Goal: Check status: Check status

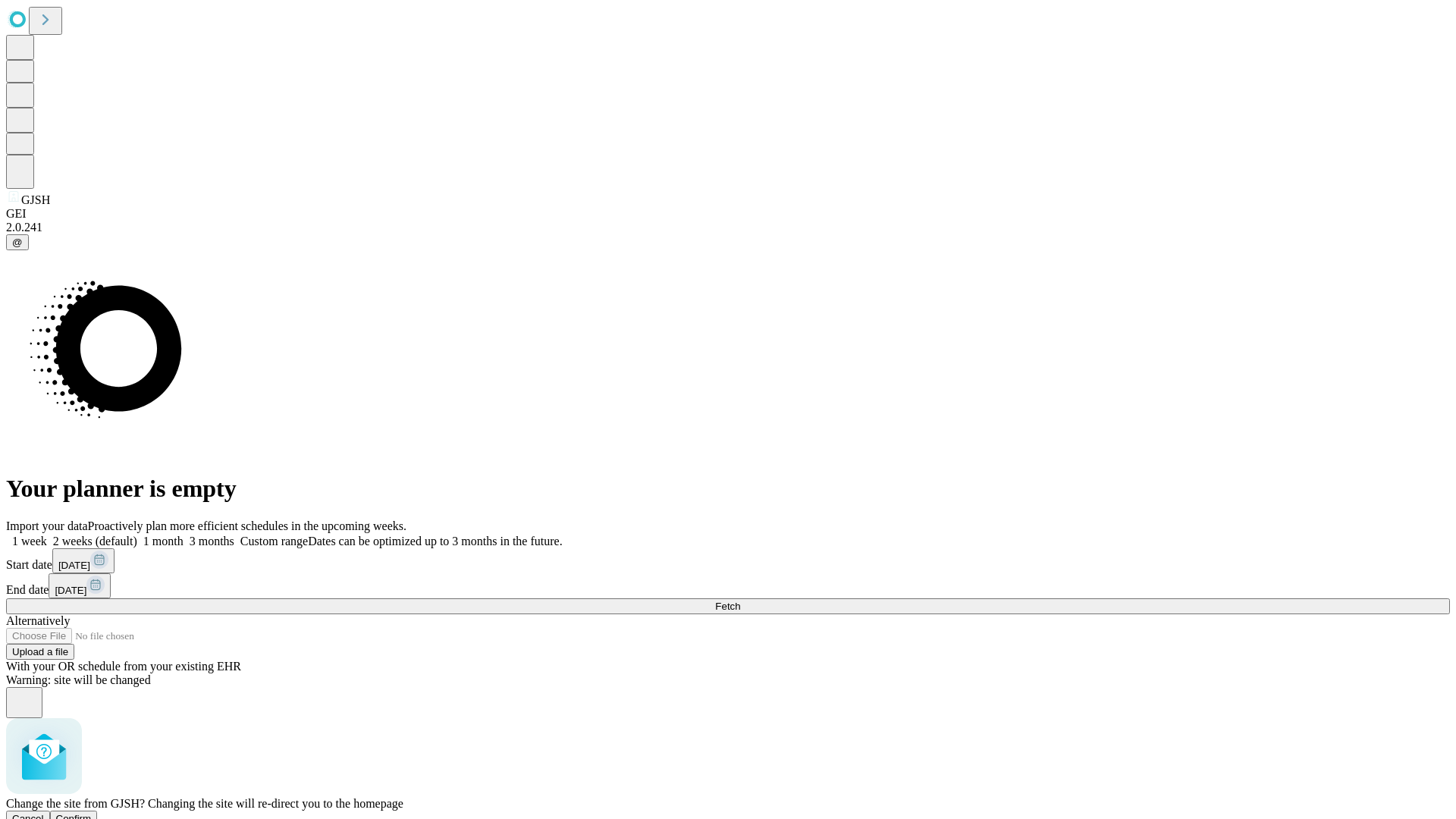
click at [92, 813] on span "Confirm" at bounding box center [74, 818] width 35 height 12
click at [47, 534] on label "1 week" at bounding box center [27, 541] width 41 height 13
click at [740, 601] on span "Fetch" at bounding box center [728, 606] width 25 height 12
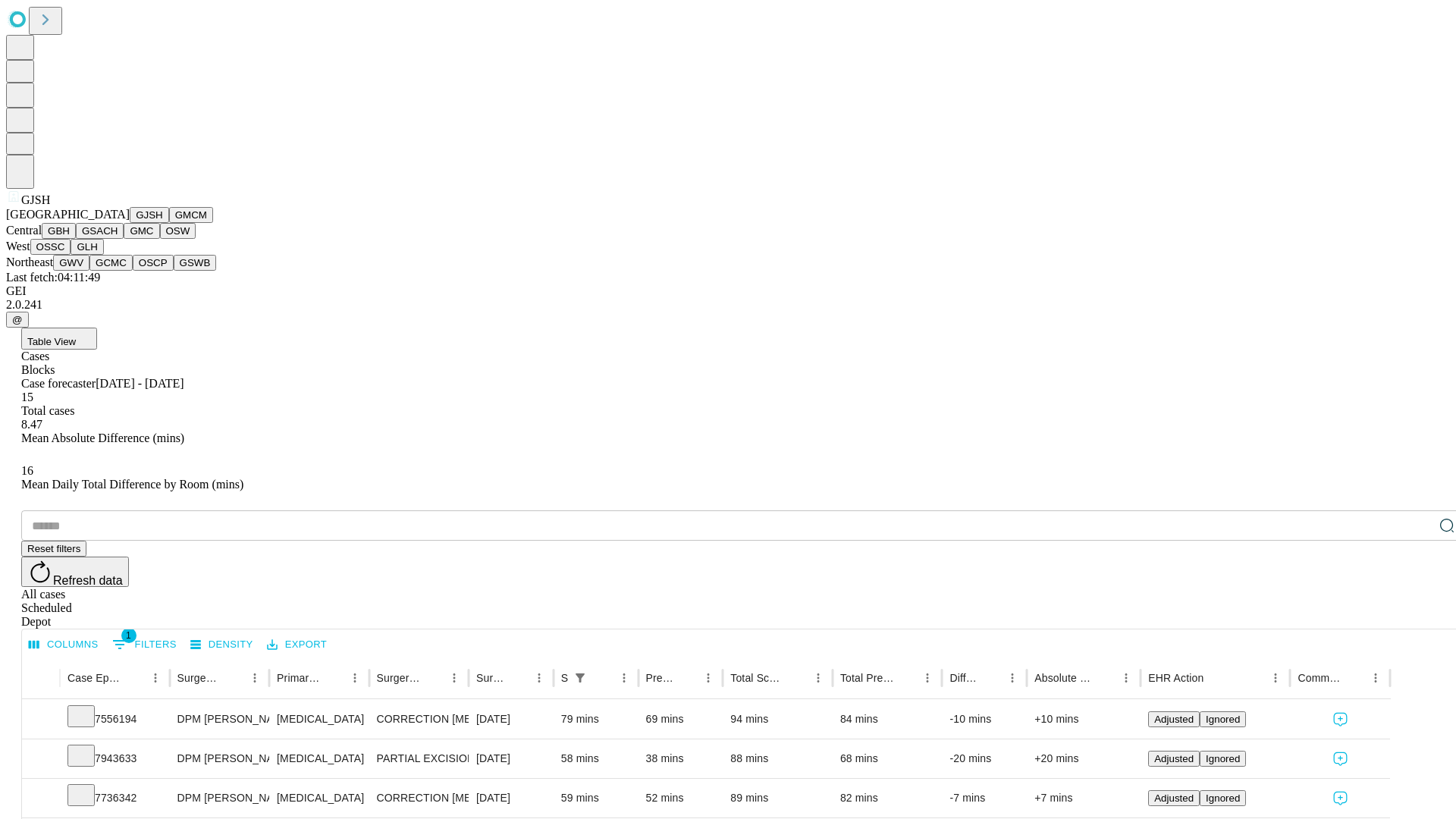
click at [169, 223] on button "GMCM" at bounding box center [191, 215] width 44 height 16
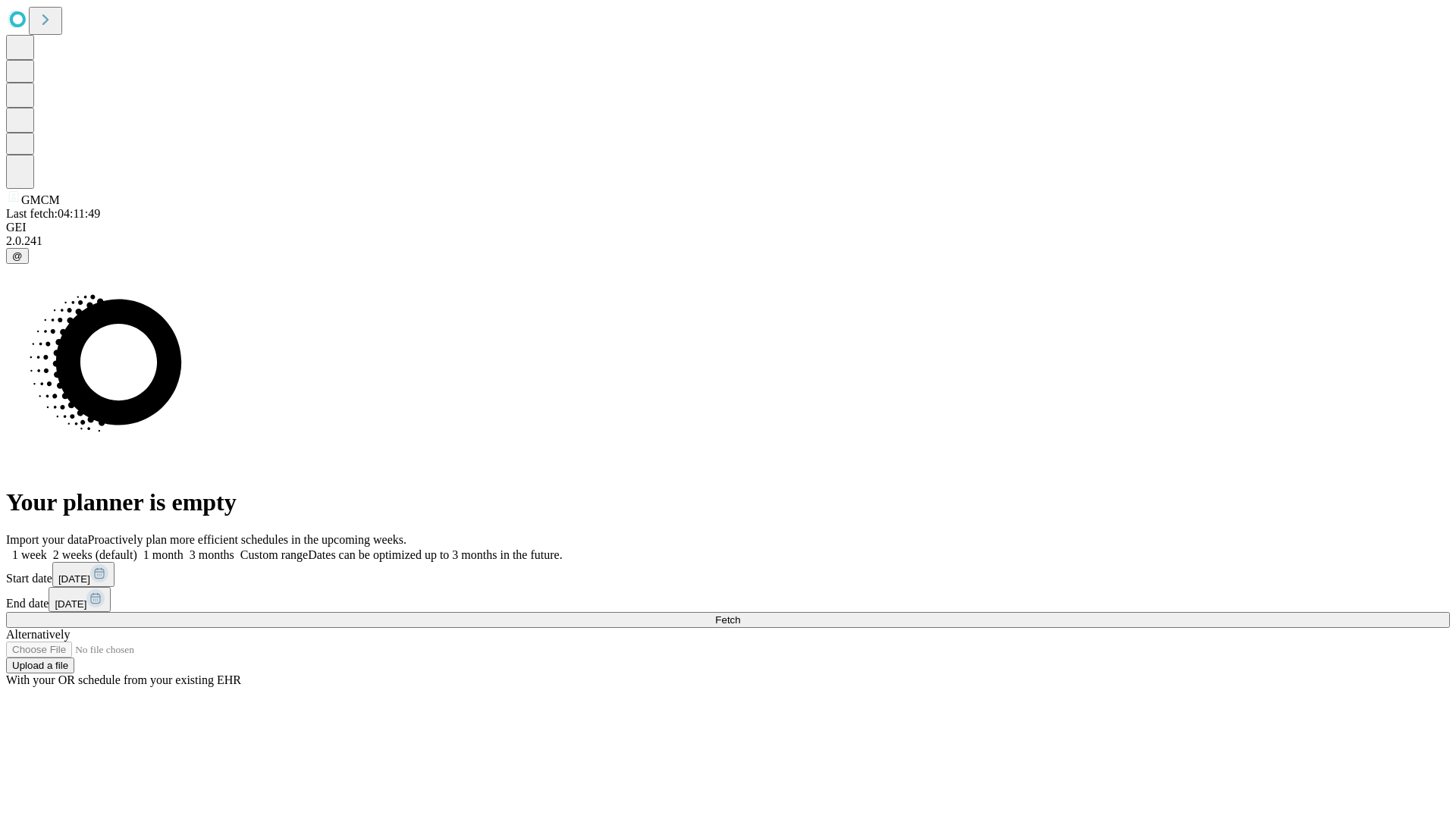
click at [47, 549] on label "1 week" at bounding box center [27, 555] width 41 height 13
click at [740, 614] on span "Fetch" at bounding box center [728, 620] width 25 height 12
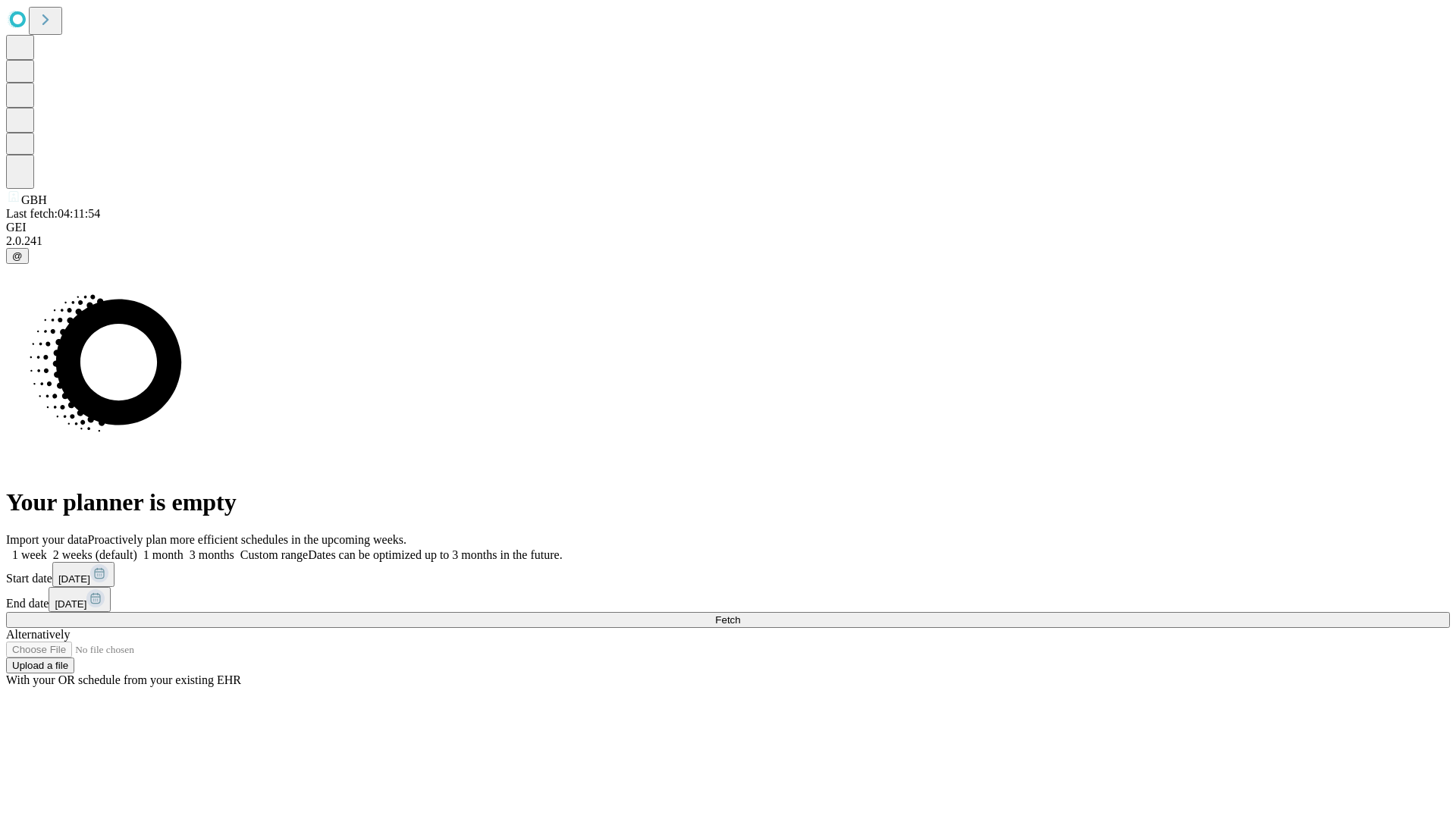
click at [740, 614] on span "Fetch" at bounding box center [728, 620] width 25 height 12
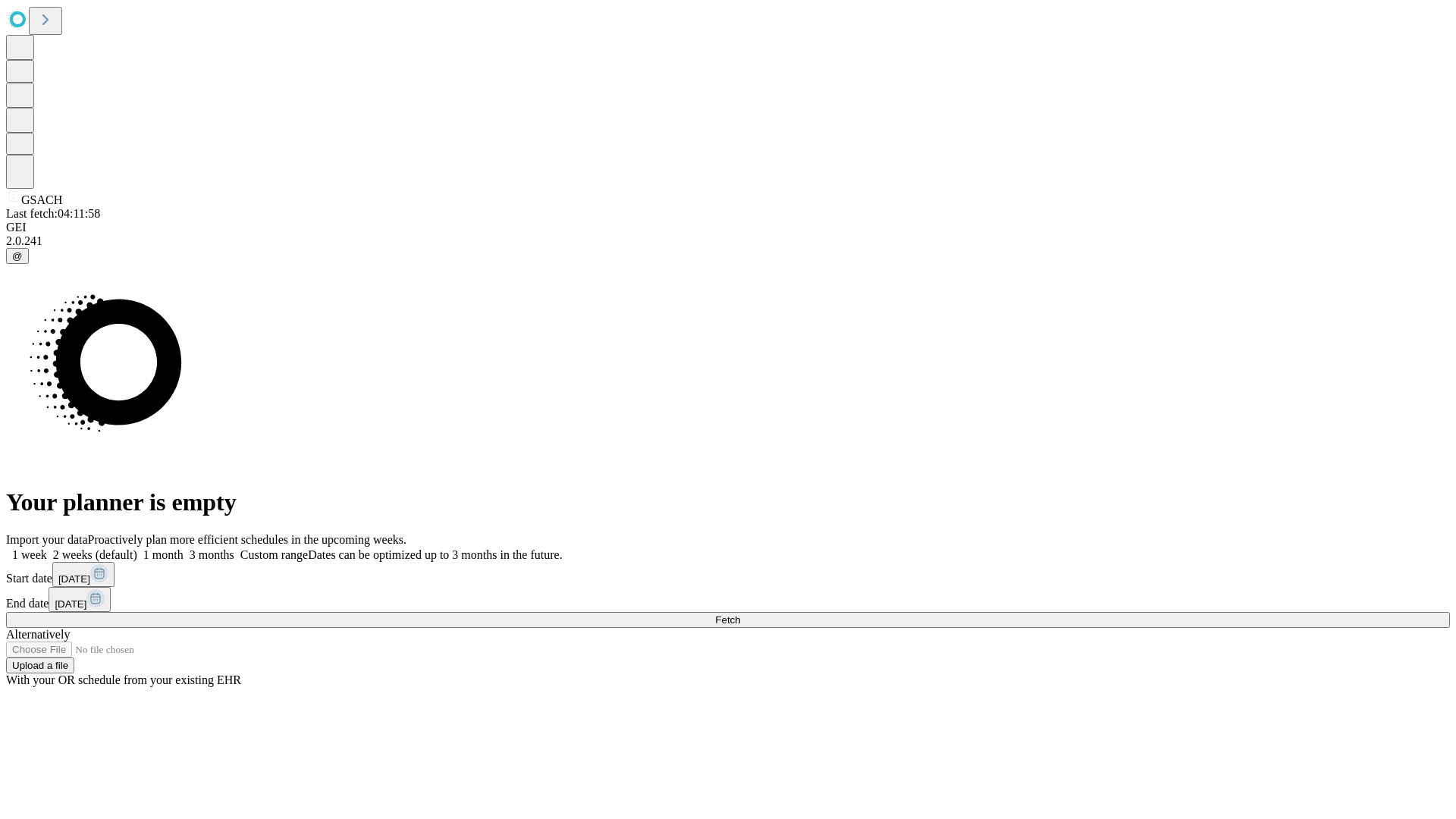
click at [47, 549] on label "1 week" at bounding box center [27, 555] width 41 height 13
click at [740, 614] on span "Fetch" at bounding box center [728, 620] width 25 height 12
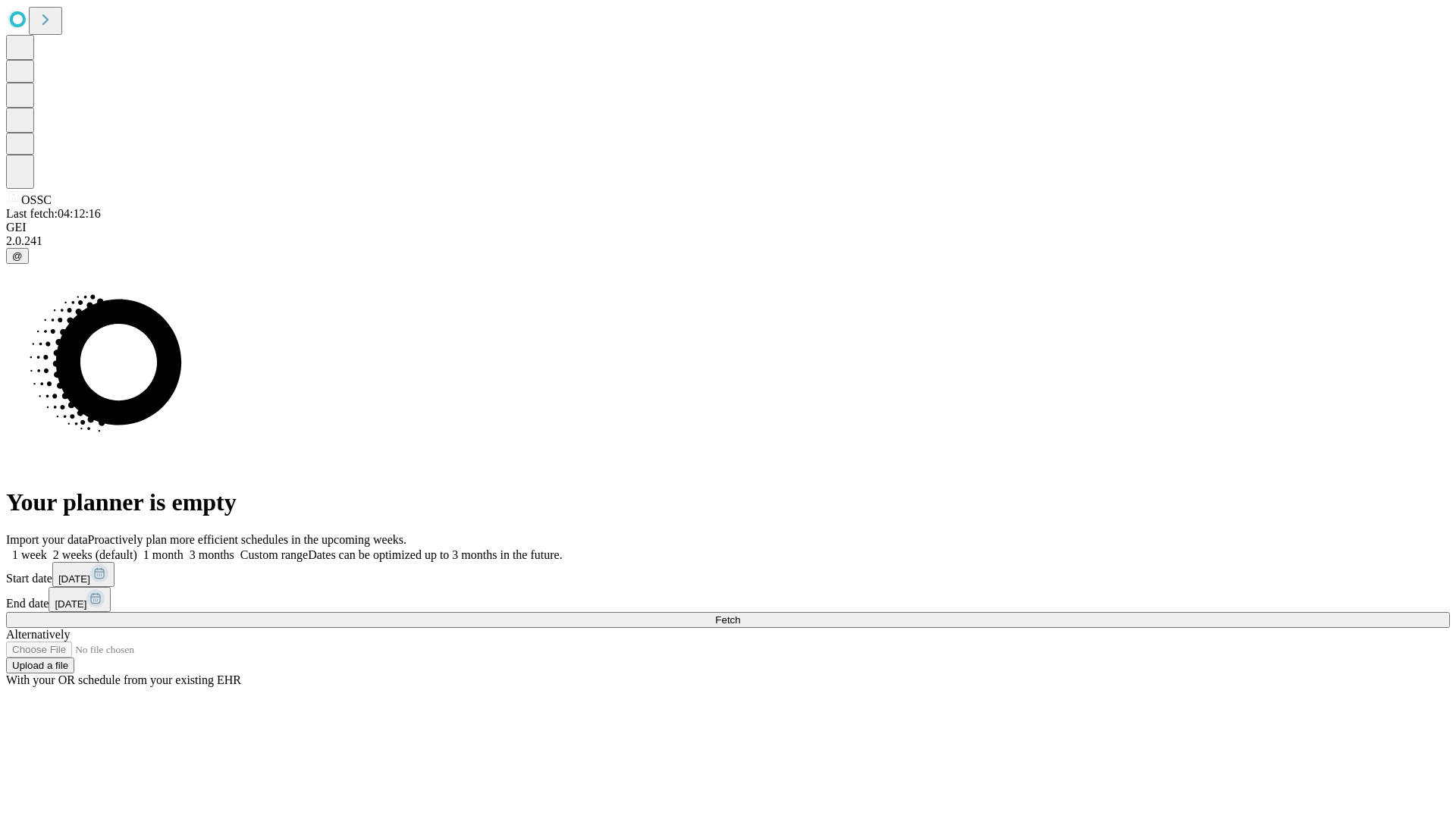
click at [47, 549] on label "1 week" at bounding box center [27, 555] width 41 height 13
click at [740, 614] on span "Fetch" at bounding box center [728, 620] width 25 height 12
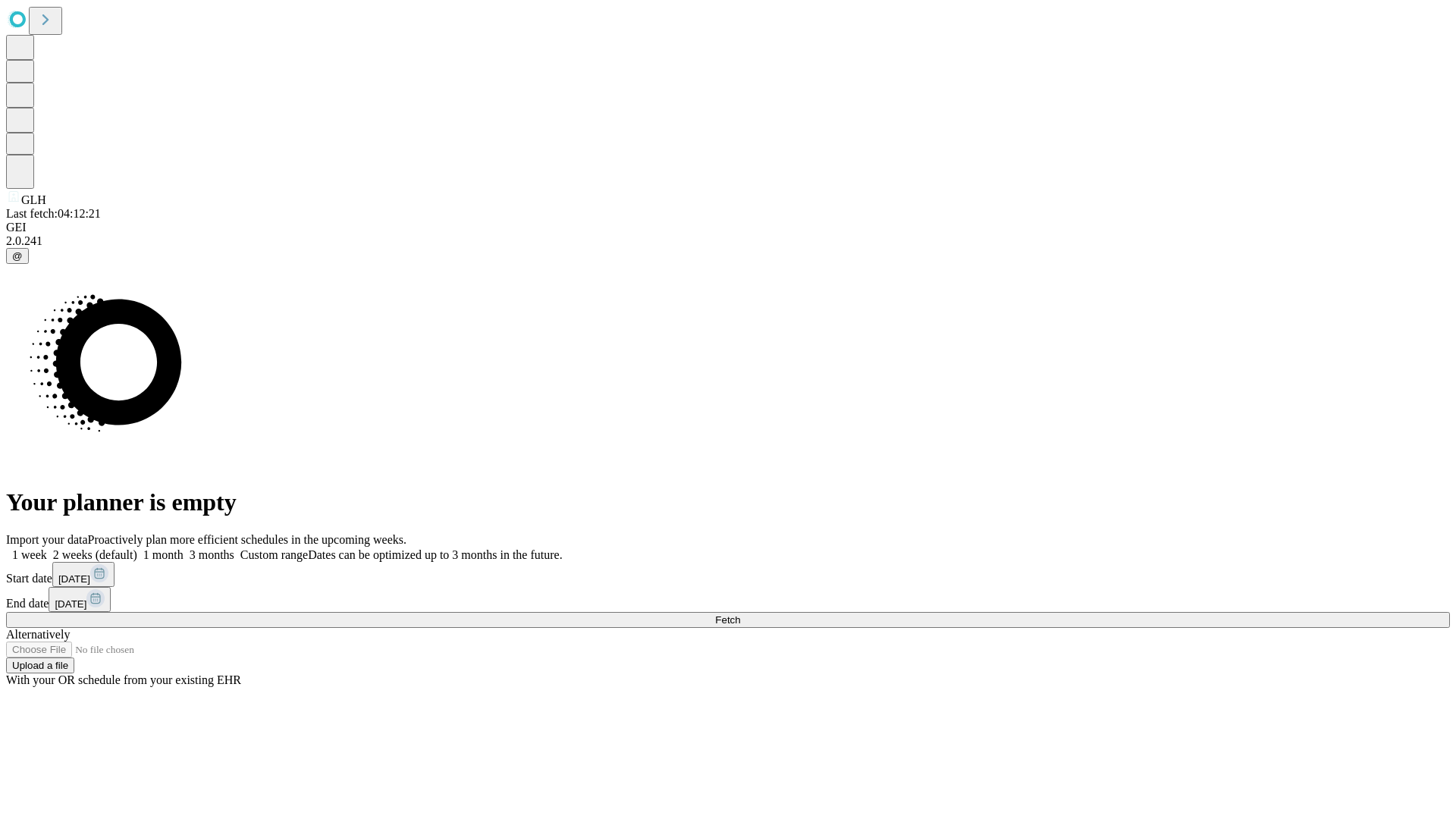
click at [47, 549] on label "1 week" at bounding box center [27, 555] width 41 height 13
click at [740, 614] on span "Fetch" at bounding box center [728, 620] width 25 height 12
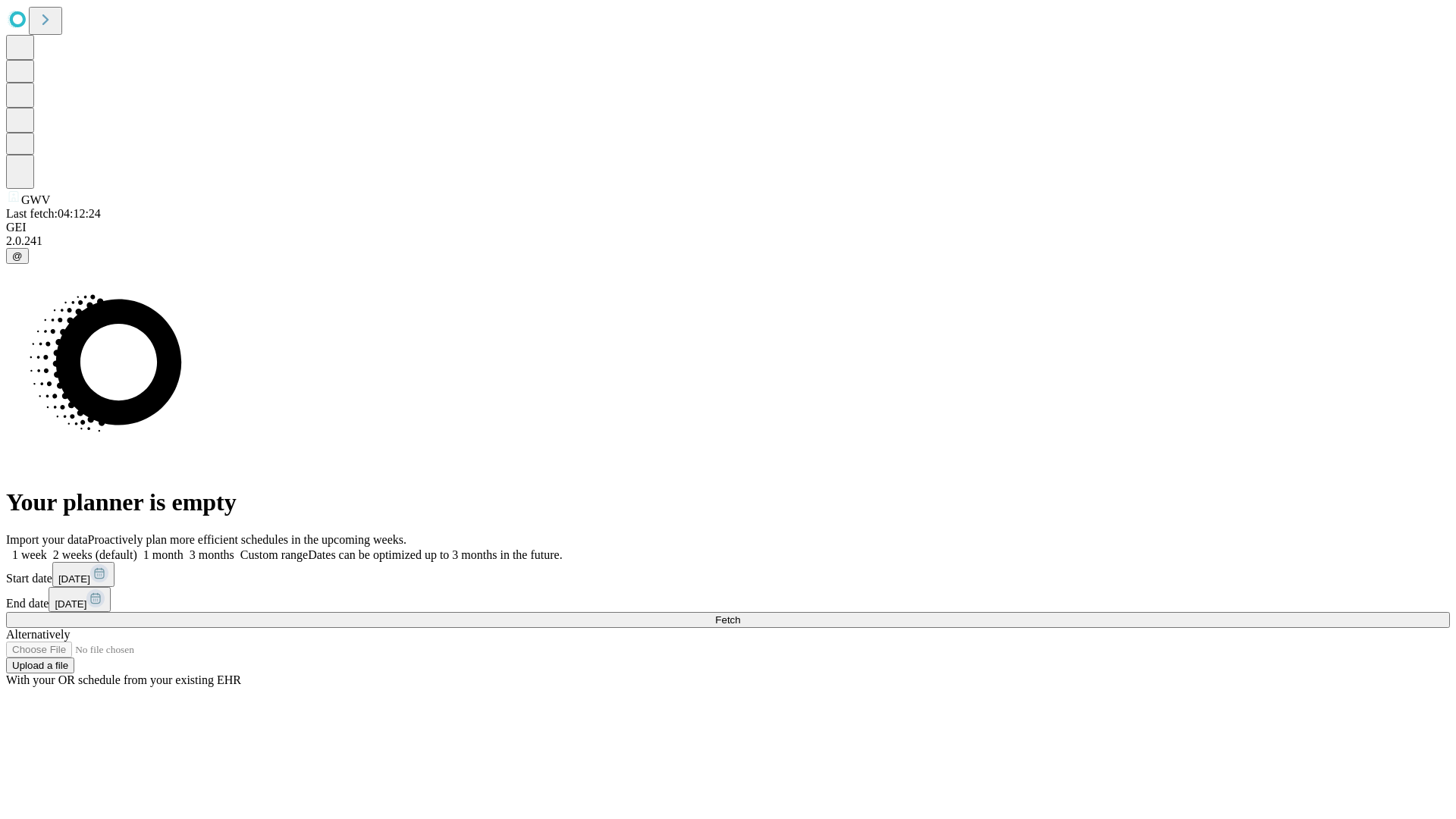
click at [47, 549] on label "1 week" at bounding box center [27, 555] width 41 height 13
click at [740, 614] on span "Fetch" at bounding box center [728, 620] width 25 height 12
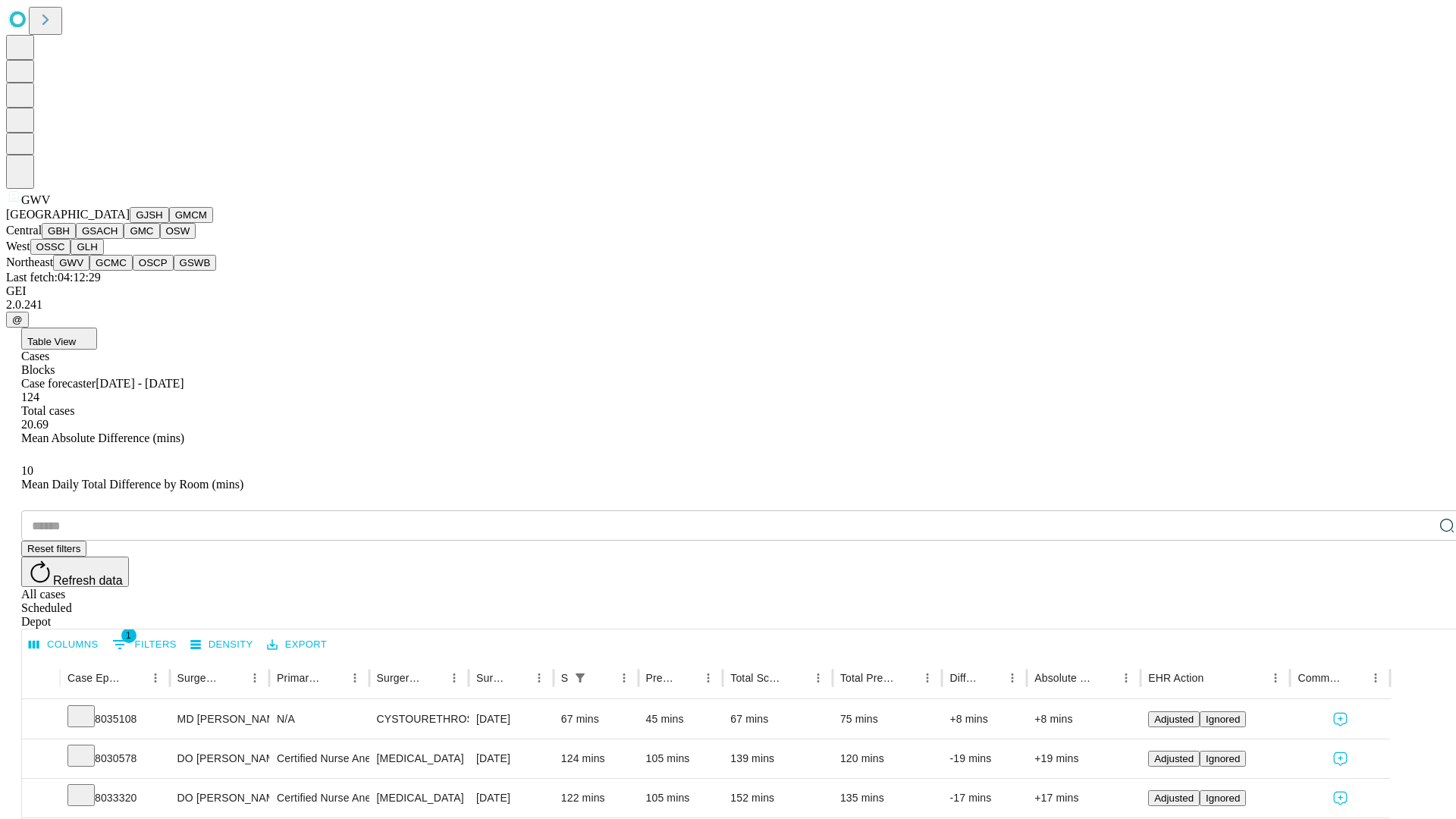
click at [118, 270] on button "GCMC" at bounding box center [111, 262] width 43 height 16
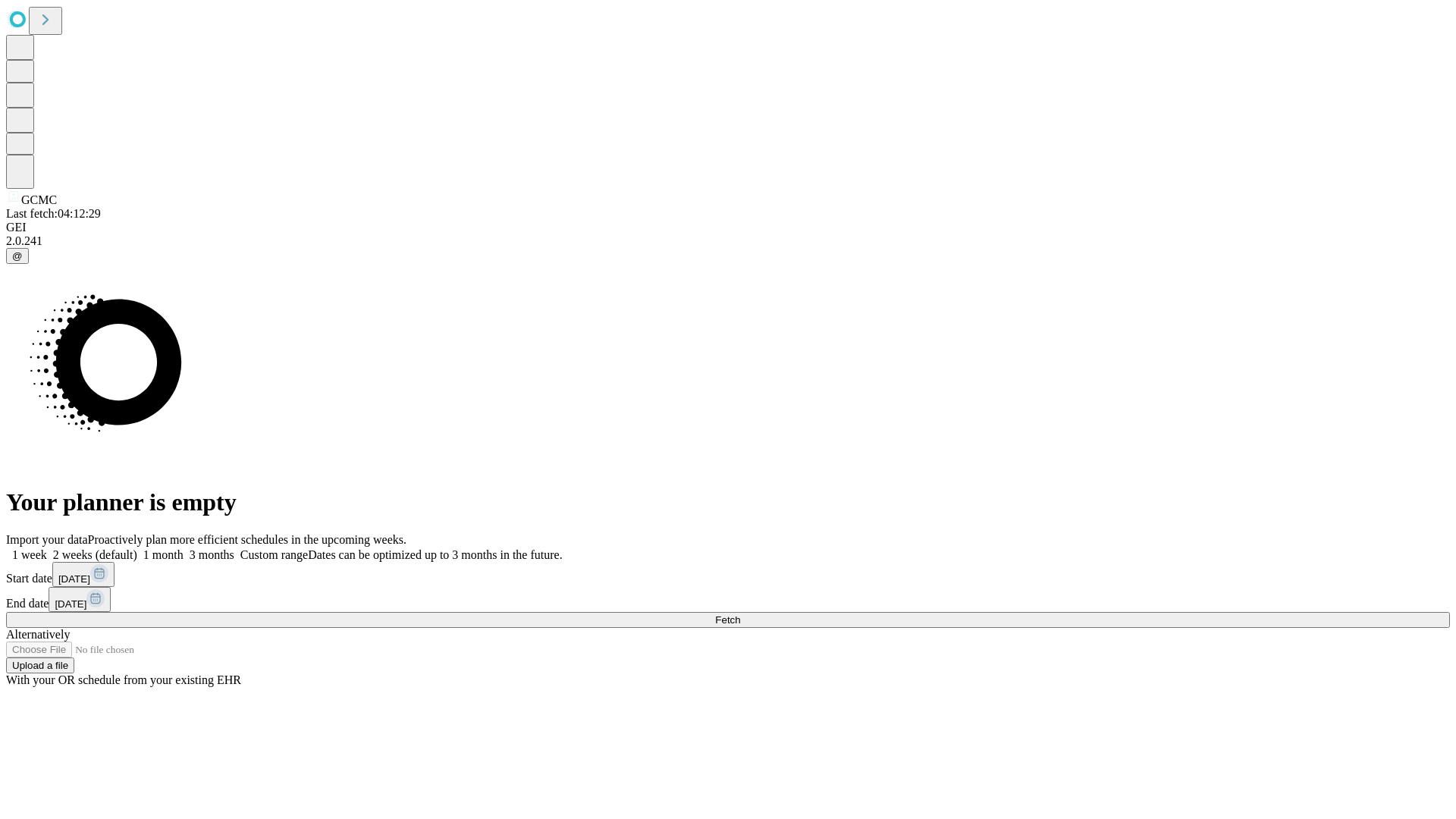
click at [47, 549] on label "1 week" at bounding box center [27, 555] width 41 height 13
click at [740, 614] on span "Fetch" at bounding box center [728, 620] width 25 height 12
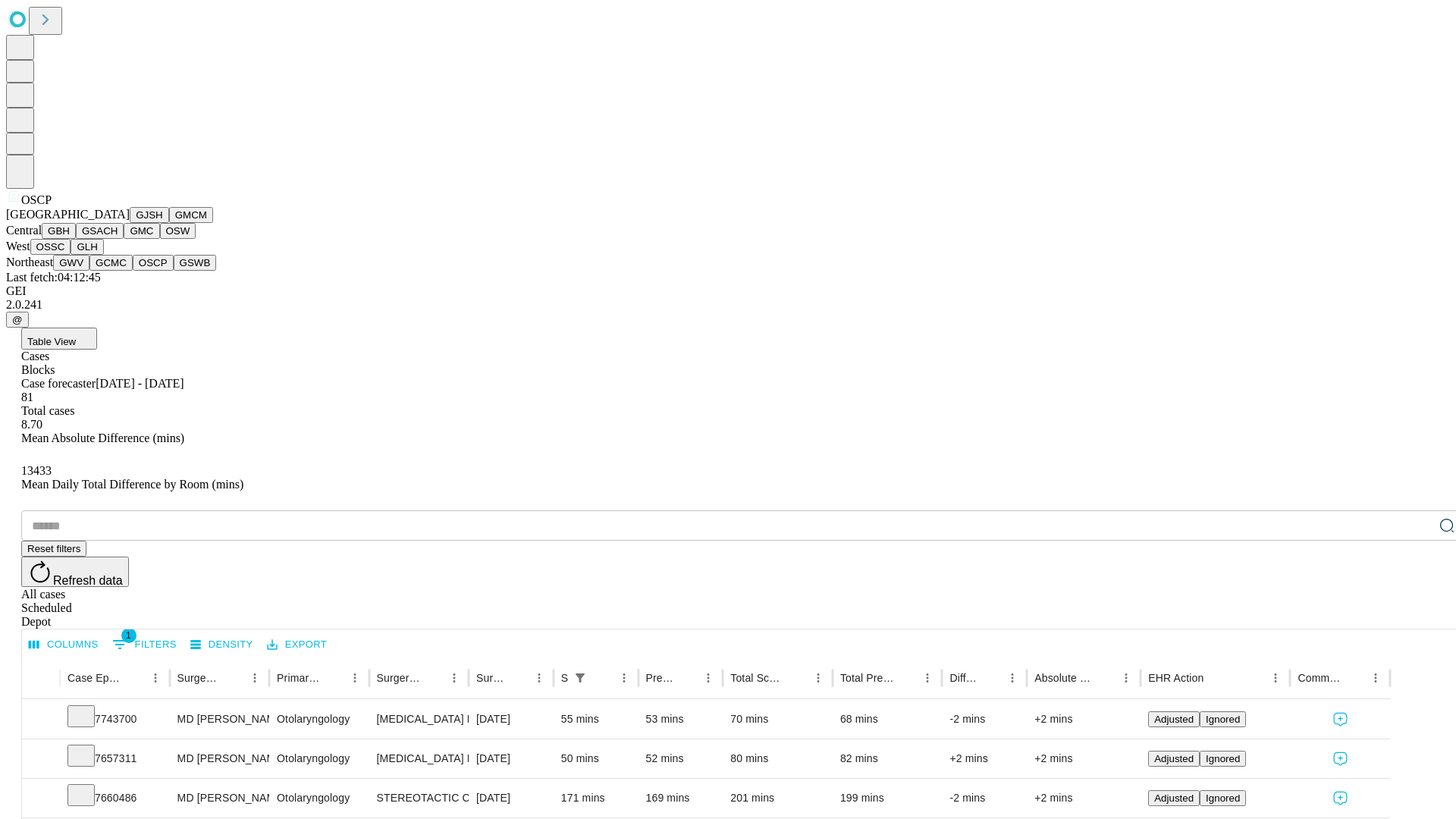
click at [174, 270] on button "GSWB" at bounding box center [195, 262] width 43 height 16
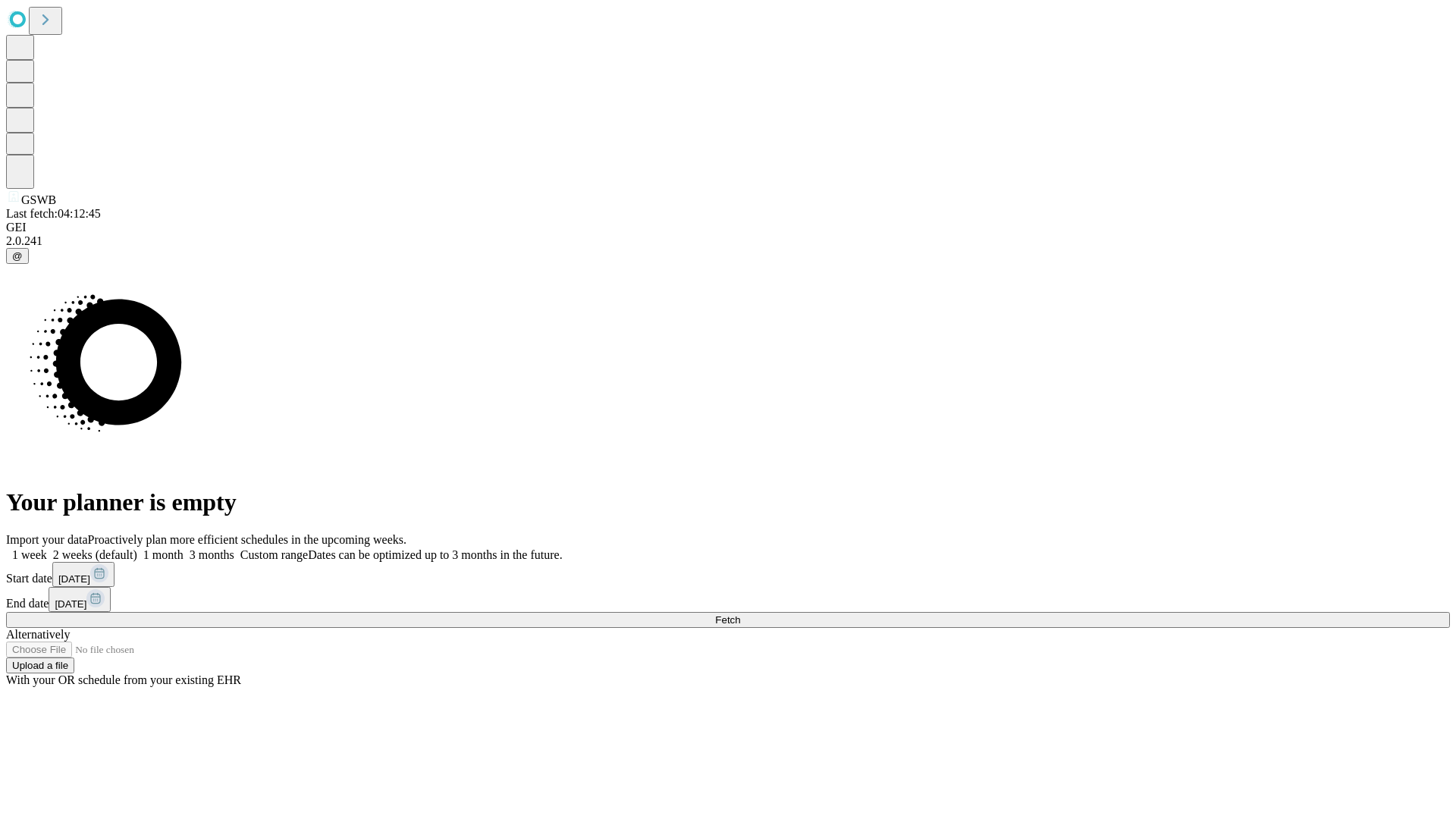
click at [47, 549] on label "1 week" at bounding box center [27, 555] width 41 height 13
click at [740, 614] on span "Fetch" at bounding box center [728, 620] width 25 height 12
